Goal: Task Accomplishment & Management: Use online tool/utility

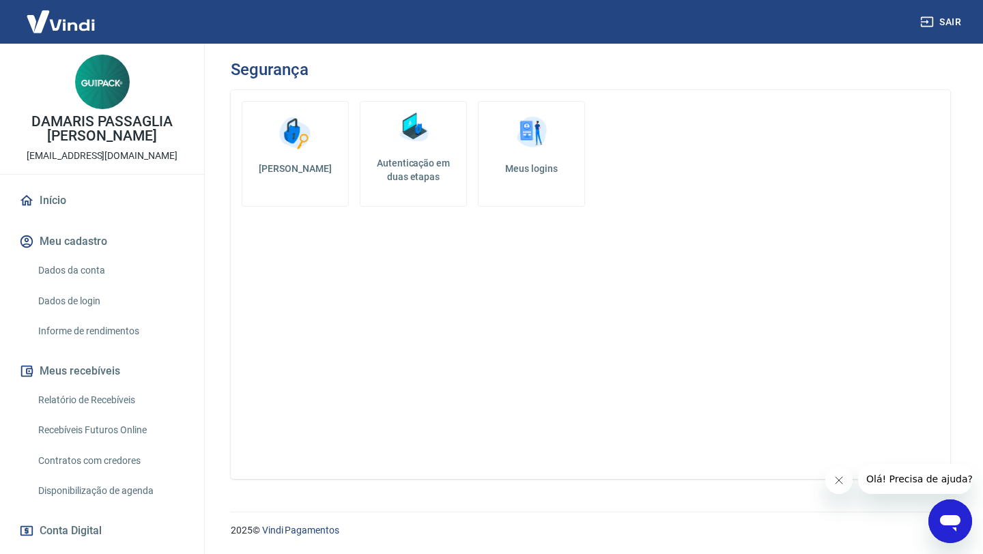
scroll to position [342, 0]
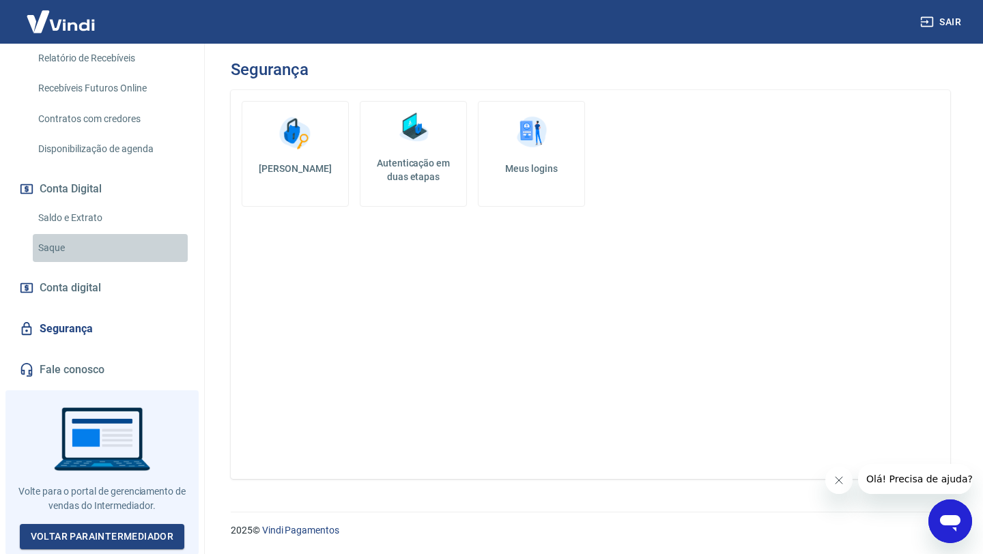
click at [61, 248] on link "Saque" at bounding box center [110, 248] width 155 height 28
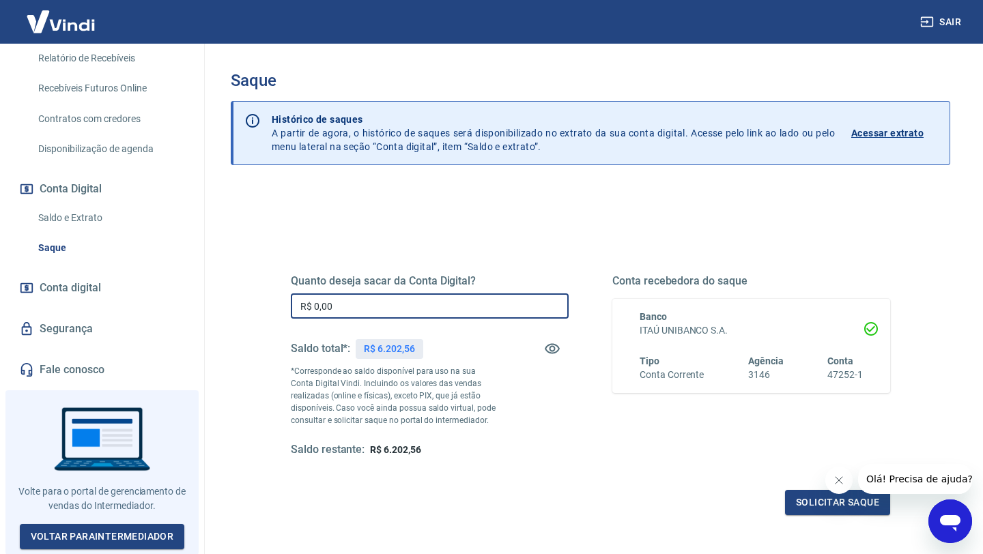
click at [343, 300] on input "R$ 0,00" at bounding box center [430, 305] width 278 height 25
type input "R$ 5.500,00"
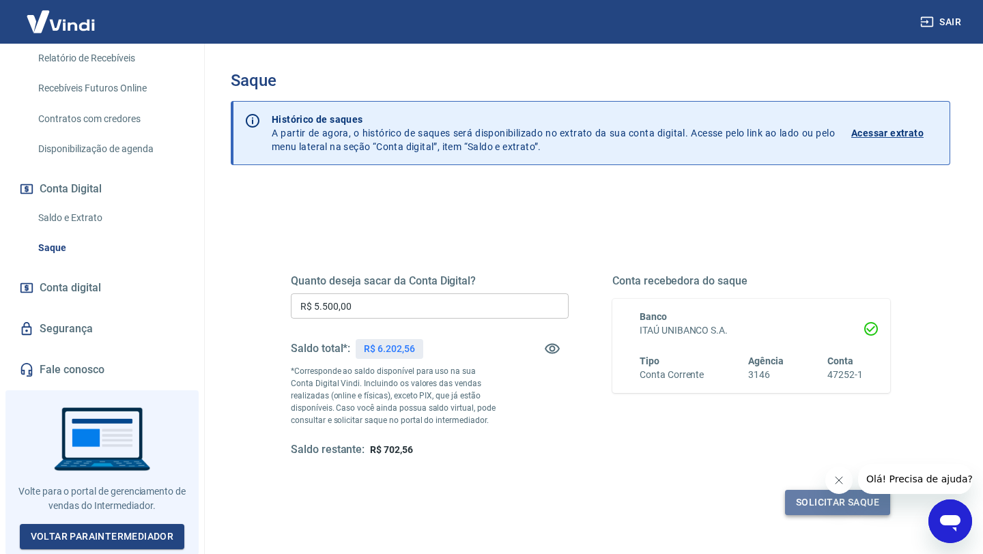
click at [835, 506] on button "Solicitar saque" at bounding box center [837, 502] width 105 height 25
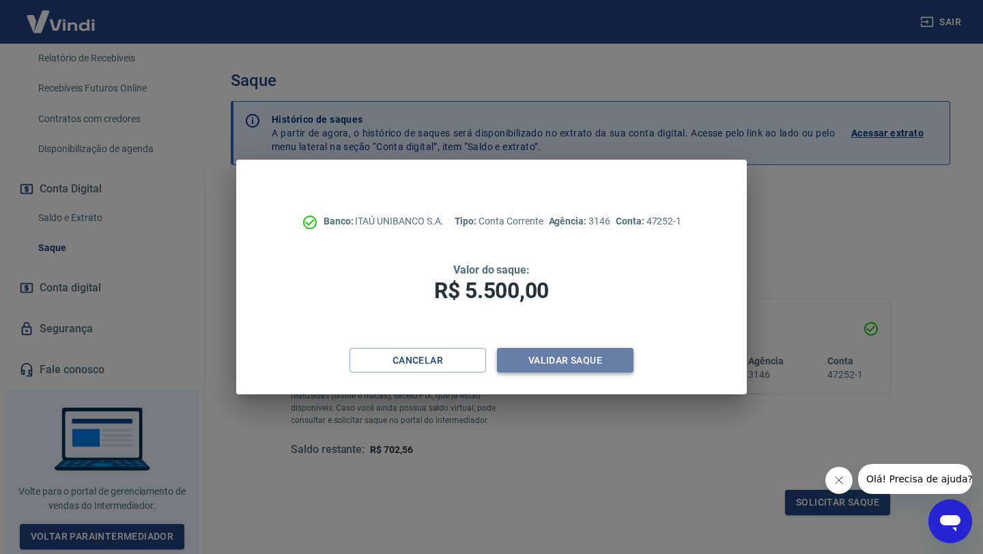
click at [575, 358] on button "Validar saque" at bounding box center [565, 360] width 137 height 25
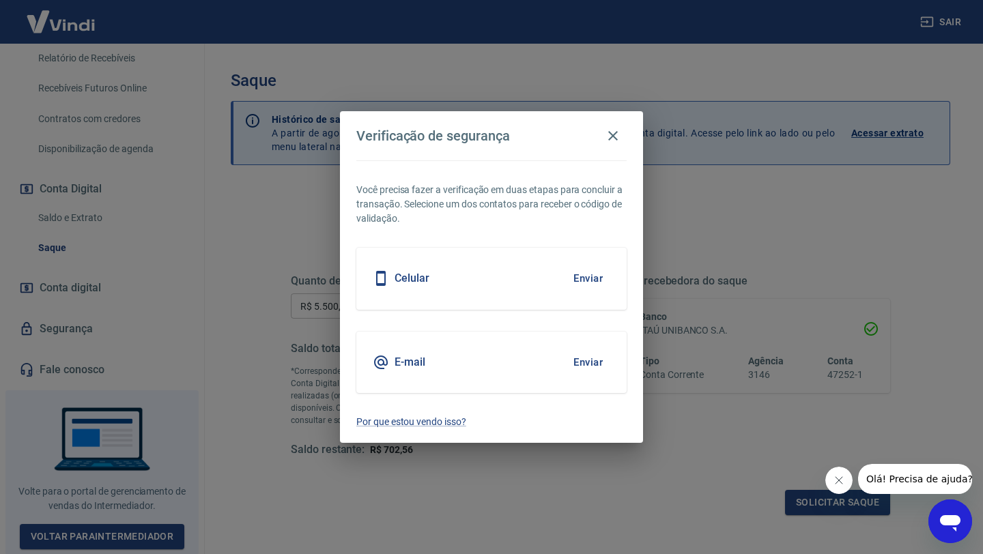
click at [592, 278] on button "Enviar" at bounding box center [588, 278] width 44 height 29
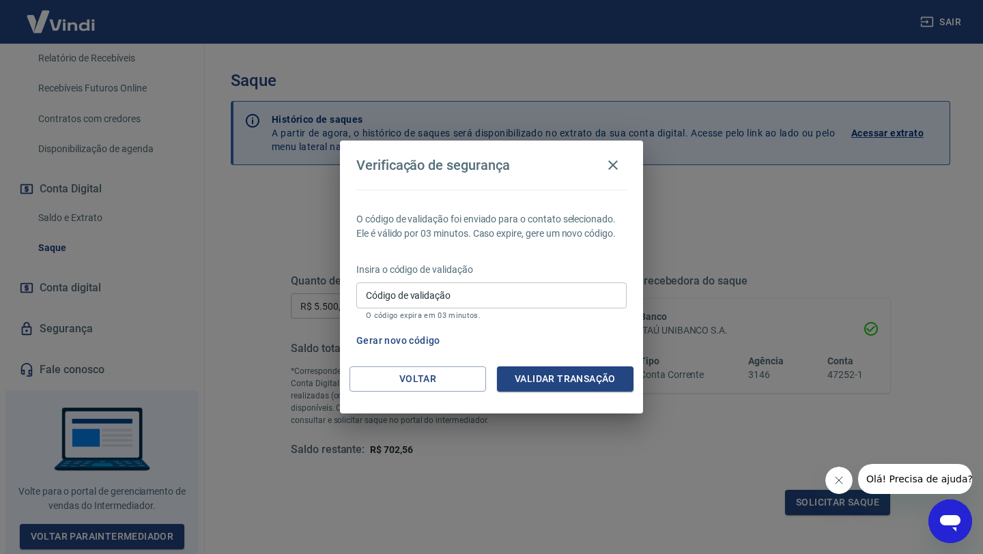
click at [436, 301] on input "Código de validação" at bounding box center [491, 295] width 270 height 25
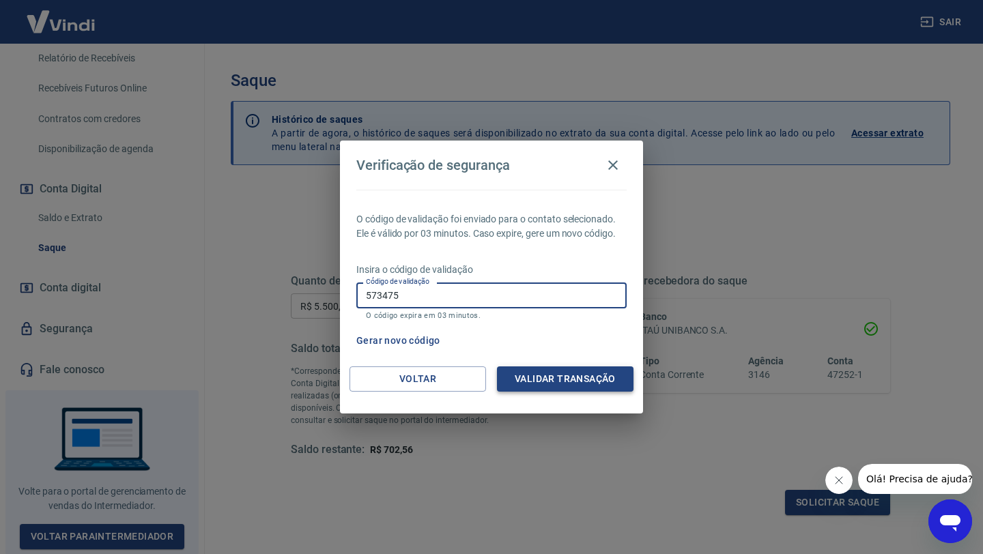
type input "573475"
click at [559, 380] on button "Validar transação" at bounding box center [565, 379] width 137 height 25
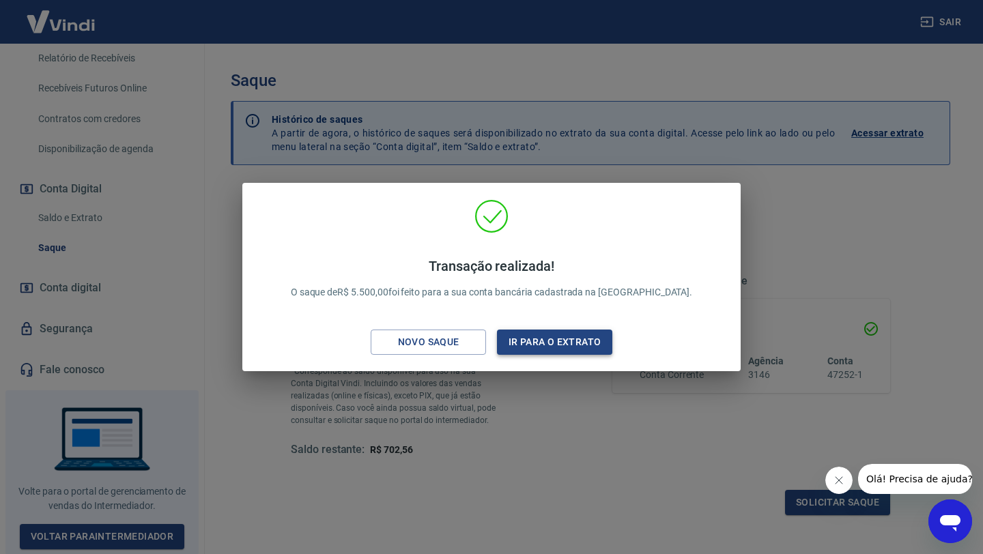
click at [567, 348] on button "Ir para o extrato" at bounding box center [554, 342] width 115 height 25
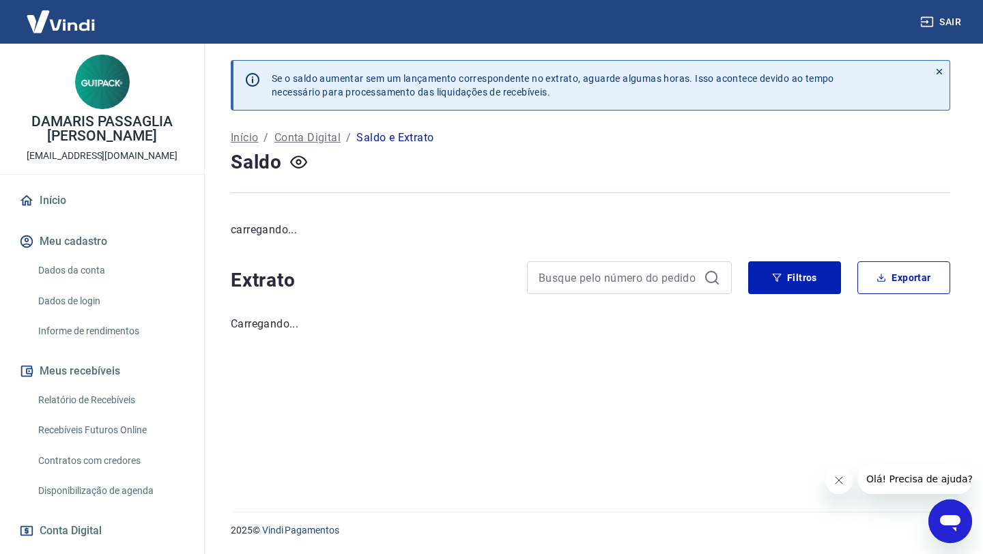
scroll to position [342, 0]
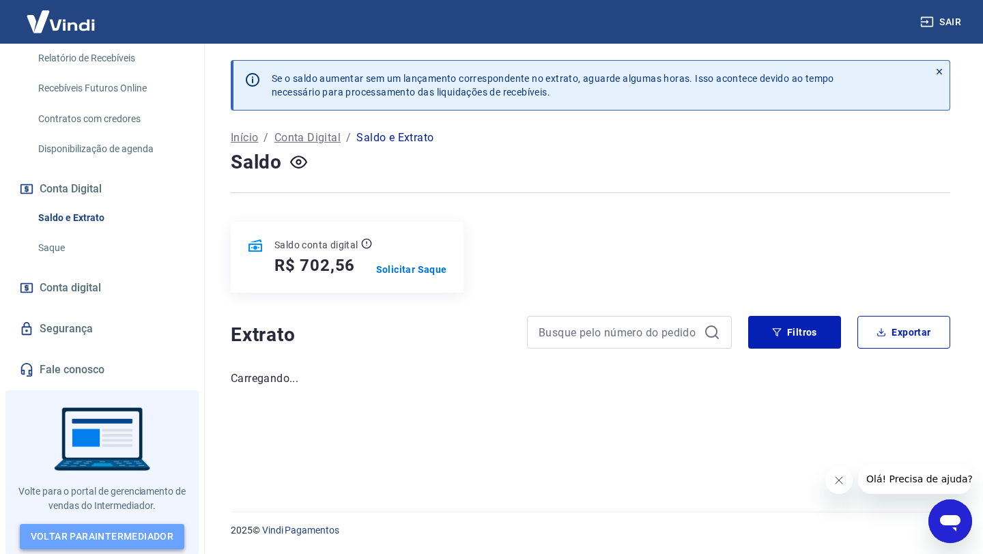
click at [87, 533] on link "Voltar para Intermediador" at bounding box center [102, 536] width 165 height 25
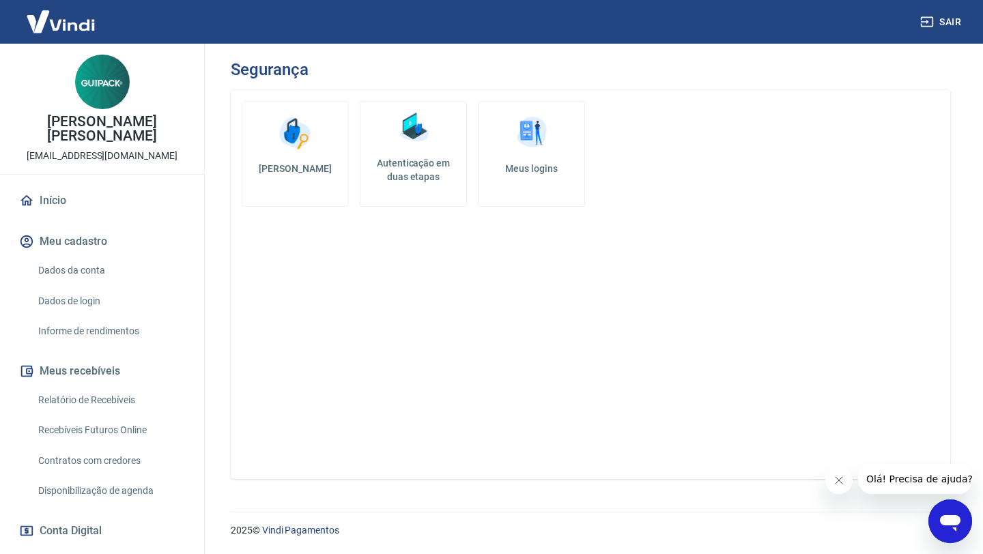
scroll to position [342, 0]
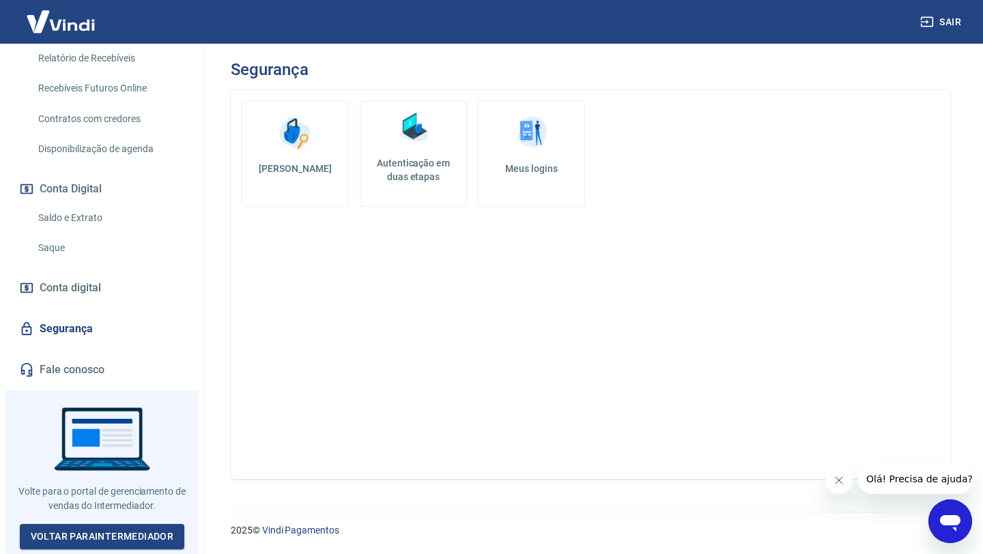
click at [65, 247] on link "Saque" at bounding box center [110, 248] width 155 height 28
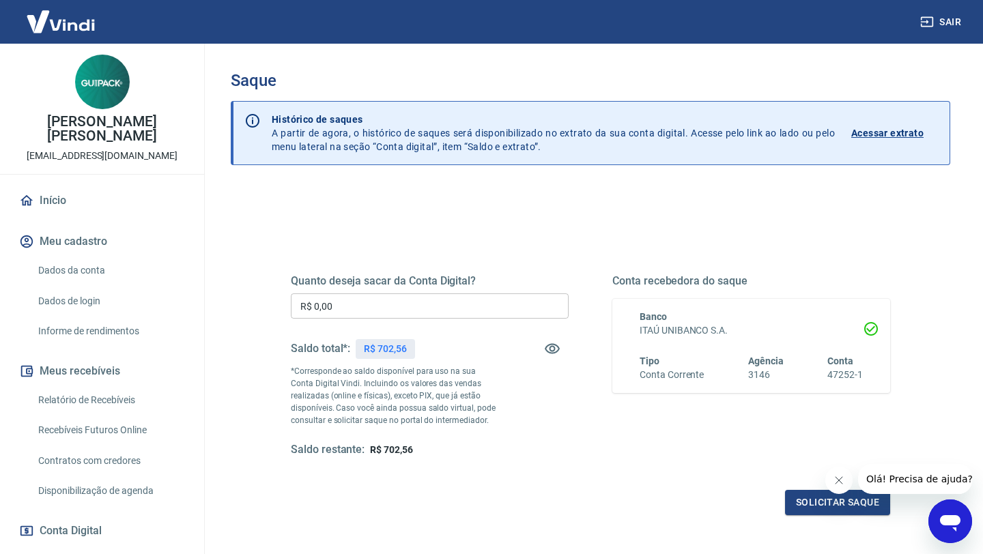
scroll to position [342, 0]
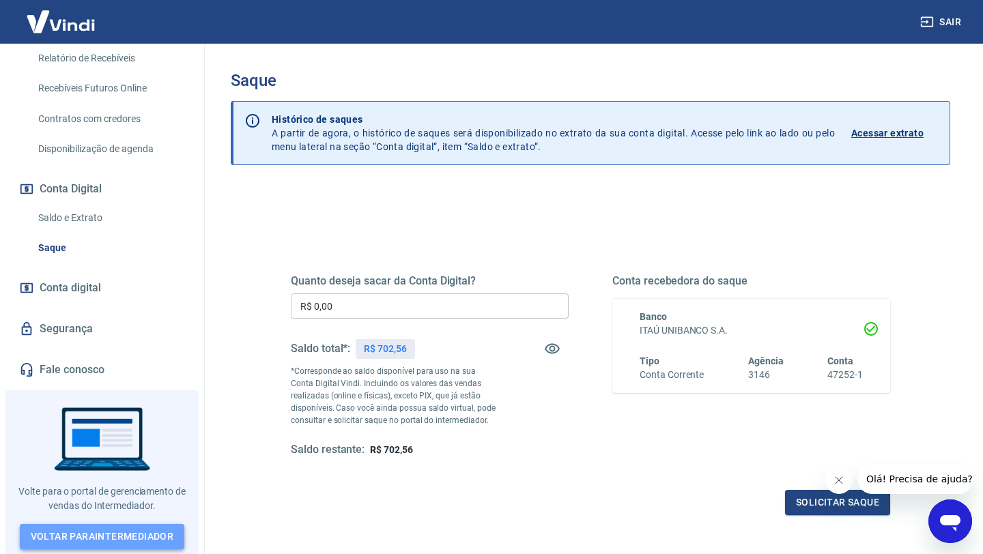
click at [106, 532] on link "Voltar para Intermediador" at bounding box center [102, 536] width 165 height 25
